Goal: Check status: Check status

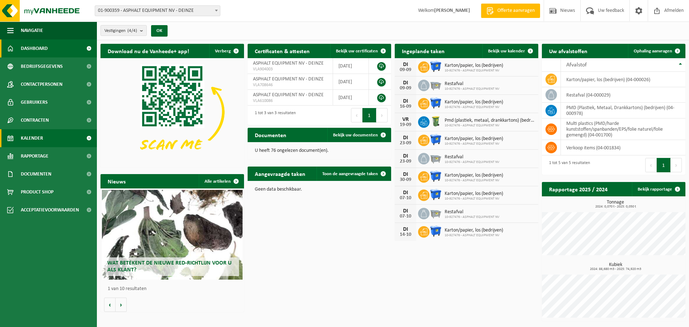
click at [36, 140] on span "Kalender" at bounding box center [32, 138] width 22 height 18
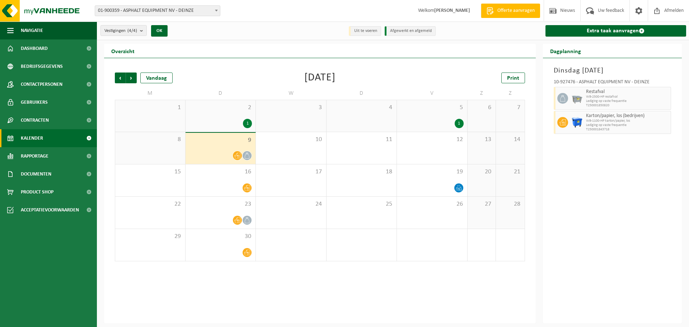
click at [239, 153] on icon at bounding box center [237, 156] width 6 height 6
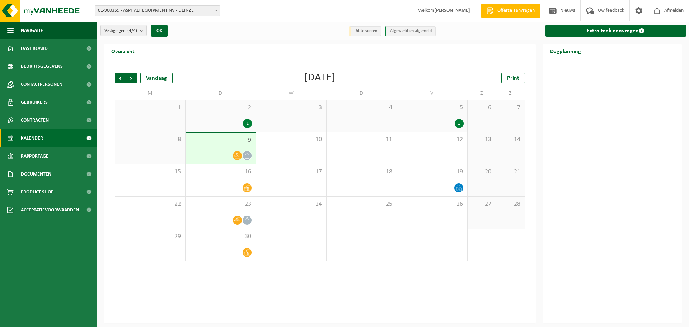
click at [250, 153] on icon at bounding box center [247, 156] width 6 height 6
